Goal: Information Seeking & Learning: Find specific fact

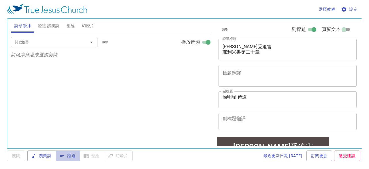
drag, startPoint x: 73, startPoint y: 154, endPoint x: 143, endPoint y: 111, distance: 82.7
click at [137, 115] on div "選擇教程 設定 詩頌崇拜 證道 讚美詩 聖經 幻燈片 詩歌搜尋 詩歌搜尋 清除 播放音頻 詩頌崇拜還未選讚美詩 詩歌搜尋 詩歌搜尋 清除 播放音頻 證道還未選…" at bounding box center [184, 84] width 369 height 169
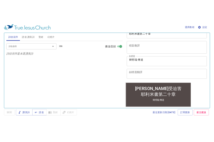
scroll to position [105, 0]
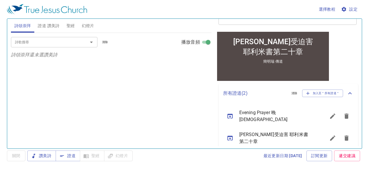
click at [274, 118] on div "Evening Prayer 晚 禱 會" at bounding box center [273, 116] width 108 height 22
click at [274, 115] on span "Evening Prayer 晚 禱 會" at bounding box center [276, 116] width 73 height 14
click at [231, 115] on icon "sermon lineup list" at bounding box center [230, 116] width 7 height 7
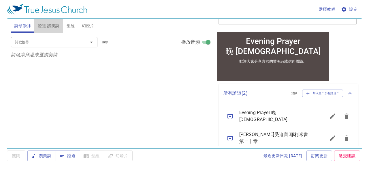
click at [54, 25] on span "證道 讚美詩" at bounding box center [49, 25] width 22 height 7
click at [57, 41] on input "詩歌搜尋" at bounding box center [46, 42] width 66 height 7
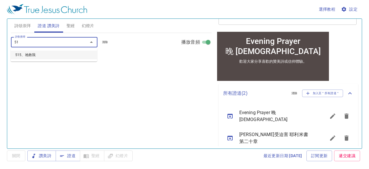
type input "515"
click at [23, 55] on li "515、祂救我" at bounding box center [54, 55] width 87 height 9
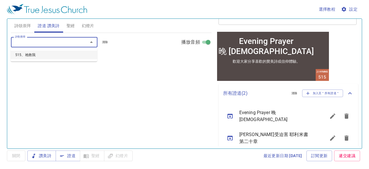
select select "1"
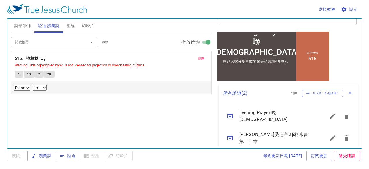
click at [25, 58] on b "515、祂救我" at bounding box center [27, 58] width 24 height 7
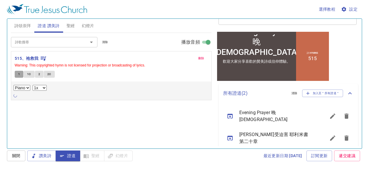
click at [18, 73] on span "1" at bounding box center [19, 74] width 2 height 5
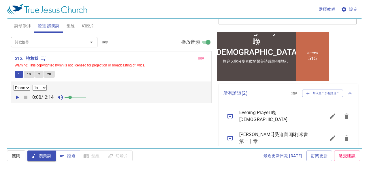
click at [71, 26] on span "聖經" at bounding box center [71, 25] width 8 height 7
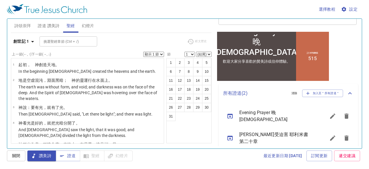
click at [72, 41] on input "挑選聖經章節 (Ctrl + /)" at bounding box center [63, 41] width 45 height 7
click at [29, 40] on icon "button" at bounding box center [32, 41] width 7 height 7
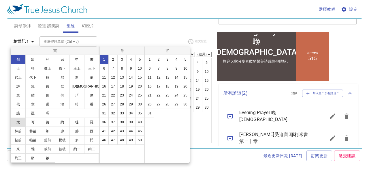
click at [19, 122] on button "太" at bounding box center [18, 121] width 15 height 9
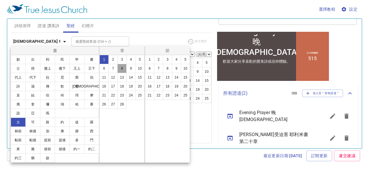
click at [121, 68] on button "8" at bounding box center [121, 68] width 9 height 9
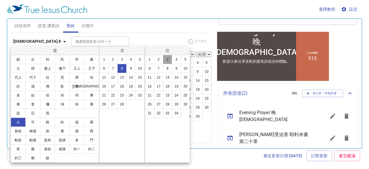
click at [167, 59] on button "3" at bounding box center [167, 59] width 9 height 9
select select "3"
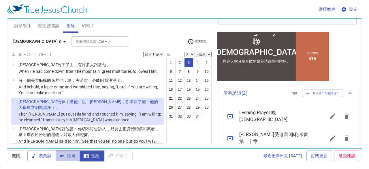
click at [78, 153] on button "證道" at bounding box center [68, 155] width 25 height 11
click at [71, 154] on span "證道" at bounding box center [67, 155] width 15 height 7
click at [51, 27] on span "證道 讚美詩" at bounding box center [49, 25] width 22 height 7
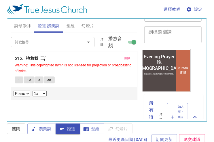
click at [31, 59] on b "515、祂救我" at bounding box center [27, 58] width 24 height 7
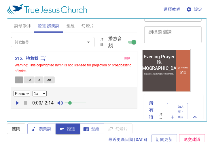
click at [18, 82] on span "1" at bounding box center [19, 79] width 2 height 5
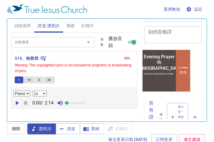
drag, startPoint x: 71, startPoint y: 102, endPoint x: 67, endPoint y: 103, distance: 3.8
click at [67, 103] on span at bounding box center [66, 102] width 3 height 3
click at [16, 102] on icon "button" at bounding box center [17, 103] width 3 height 4
click at [27, 80] on span "1C" at bounding box center [29, 79] width 4 height 5
click at [38, 80] on button "2" at bounding box center [39, 79] width 9 height 7
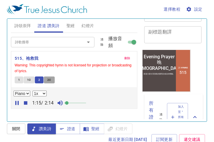
click at [51, 79] on span "2C" at bounding box center [49, 79] width 4 height 5
click at [16, 79] on button "1" at bounding box center [19, 79] width 9 height 7
click at [25, 103] on icon "button" at bounding box center [25, 102] width 3 height 3
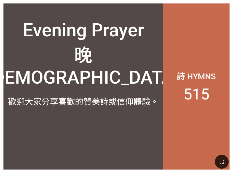
drag, startPoint x: 207, startPoint y: 31, endPoint x: 205, endPoint y: 60, distance: 29.2
click at [205, 60] on div "詩 Hymns 515" at bounding box center [196, 86] width 67 height 166
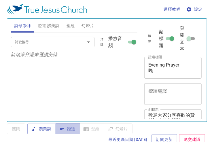
click at [72, 128] on span "證道" at bounding box center [67, 129] width 15 height 7
click at [53, 24] on span "證道 讚美詩" at bounding box center [49, 25] width 22 height 7
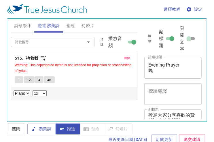
click at [29, 58] on b "515、祂救我" at bounding box center [27, 58] width 24 height 7
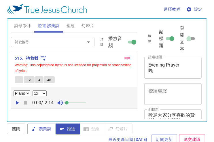
click at [68, 102] on span at bounding box center [66, 102] width 3 height 3
click at [19, 79] on span "1" at bounding box center [19, 79] width 2 height 5
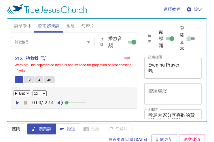
click at [28, 60] on b "515、祂救我" at bounding box center [27, 58] width 24 height 7
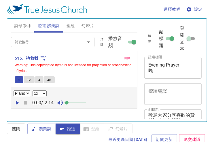
click at [18, 79] on span "1" at bounding box center [19, 79] width 2 height 5
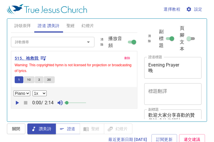
click at [36, 61] on b "515、祂救我" at bounding box center [27, 58] width 24 height 7
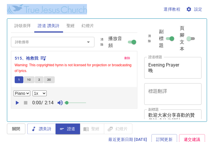
drag, startPoint x: 112, startPoint y: 8, endPoint x: 90, endPoint y: 33, distance: 32.9
click at [90, 33] on div "選擇教程 設定 詩頌崇拜 證道 讚美詩 聖經 幻燈片 詩歌搜尋 詩歌搜尋 清除 播放音頻 詩頌崇拜還未選讚美詩 詩歌搜尋 詩歌搜尋 清除 播放音頻 刪除 51…" at bounding box center [107, 71] width 214 height 142
